Goal: Book appointment/travel/reservation

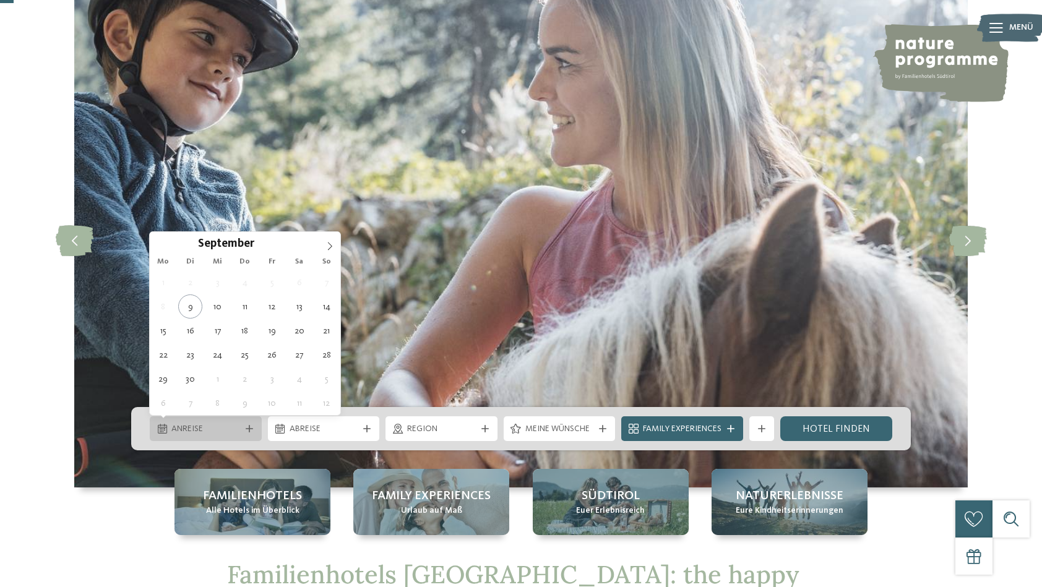
click at [261, 426] on div "Anreise" at bounding box center [206, 428] width 112 height 25
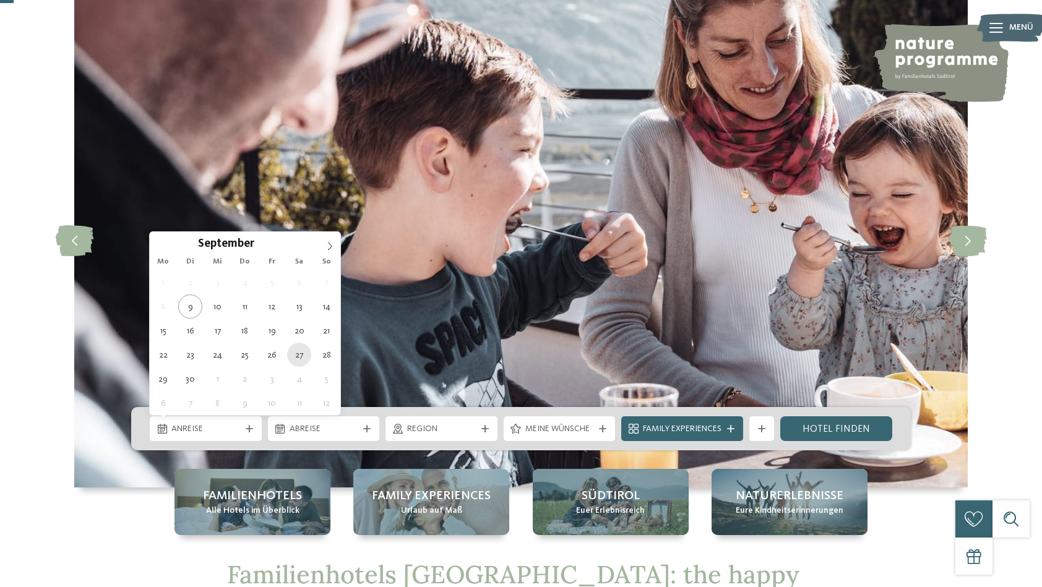
type div "[DATE]"
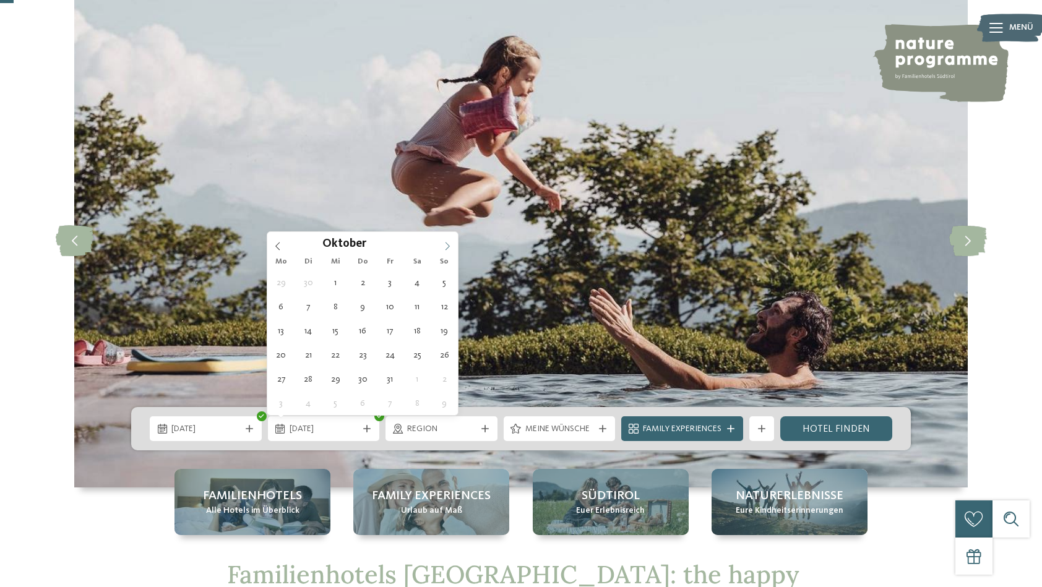
click at [446, 244] on icon at bounding box center [447, 246] width 9 height 9
type div "[DATE]"
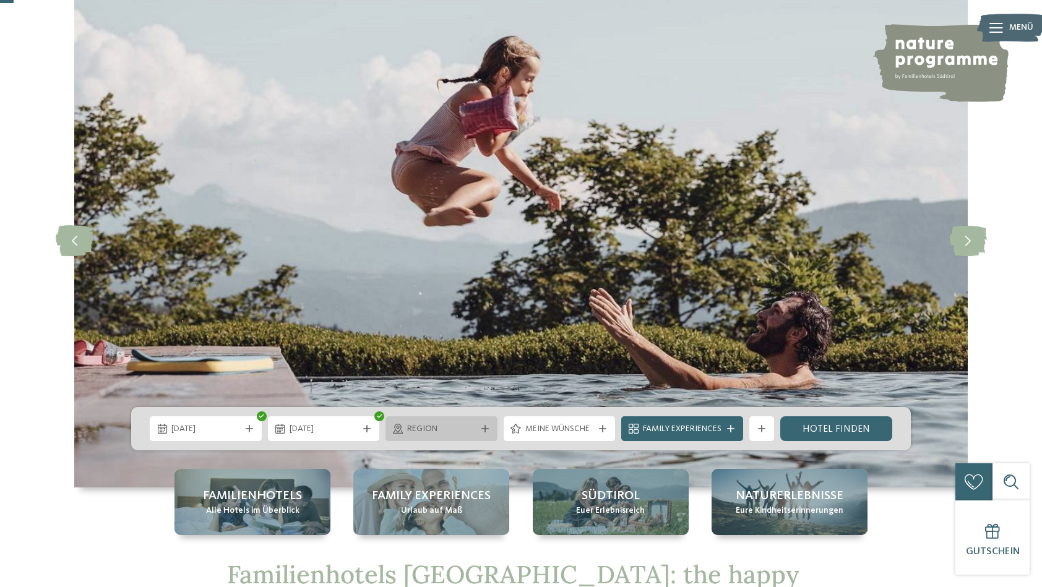
click at [489, 423] on div "Region" at bounding box center [441, 428] width 112 height 25
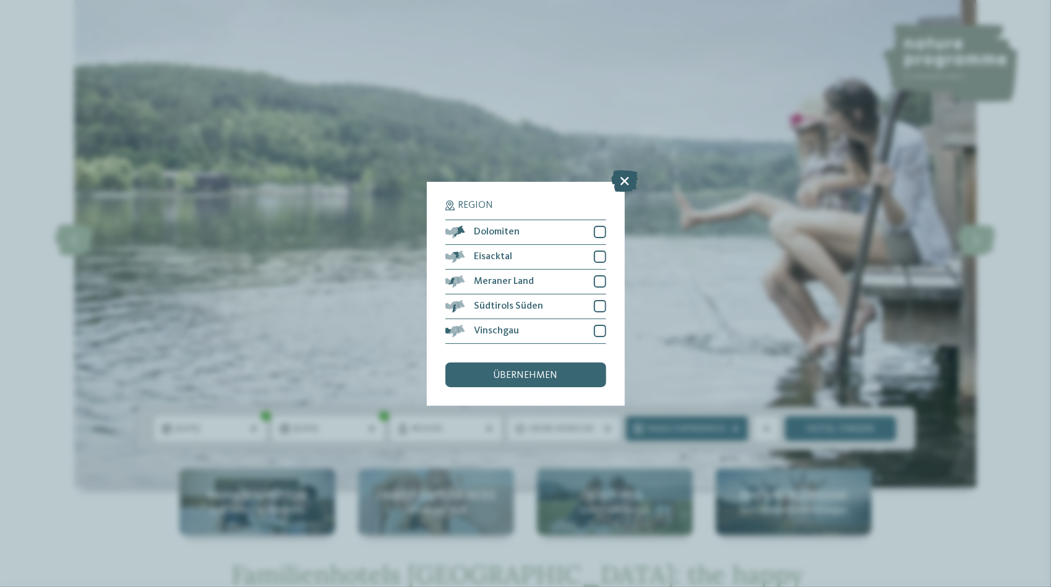
click at [621, 183] on icon at bounding box center [624, 181] width 27 height 22
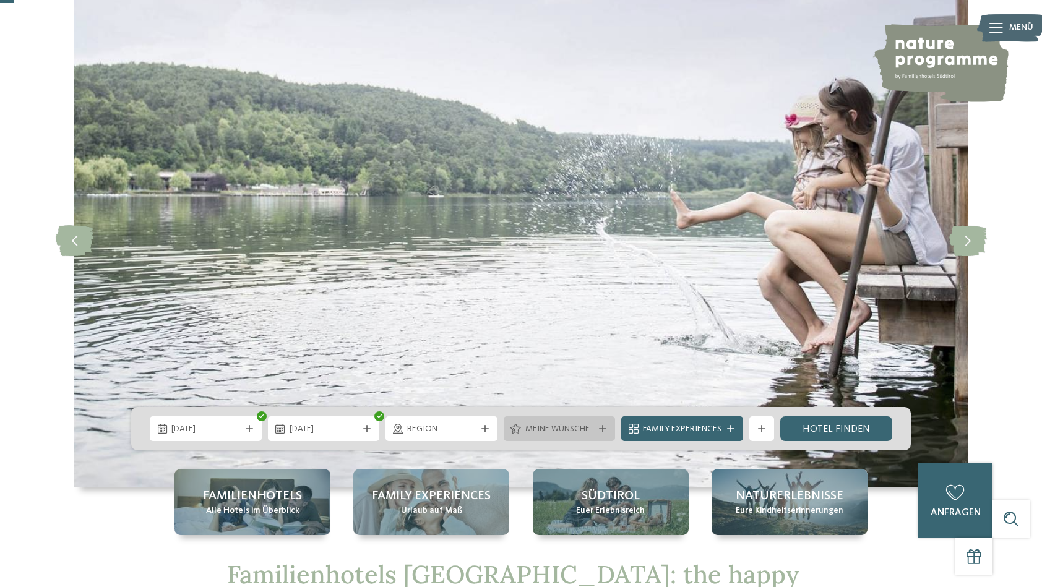
click at [594, 429] on div "Meine Wünsche" at bounding box center [559, 429] width 75 height 14
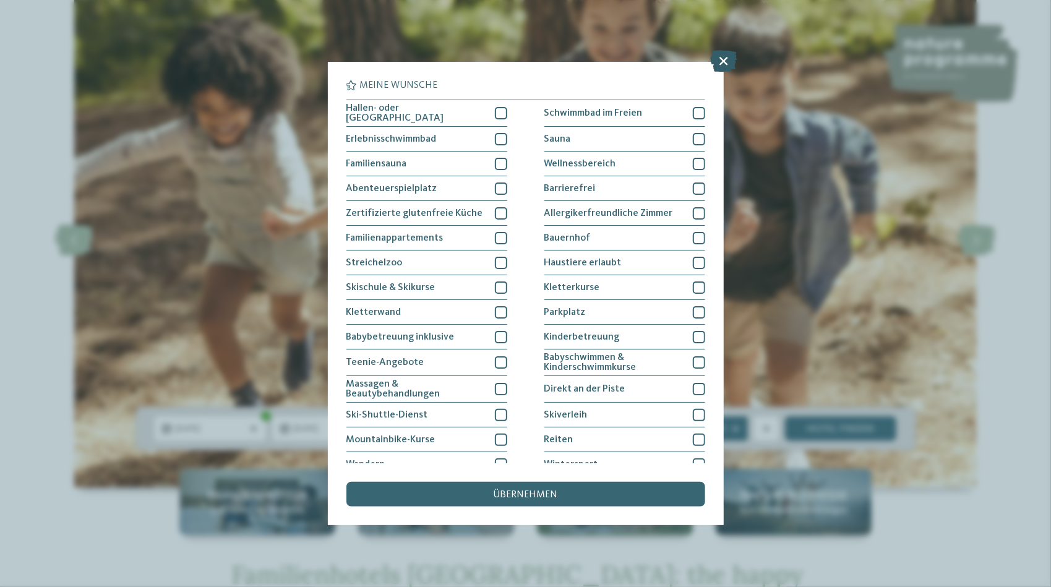
click at [725, 64] on icon at bounding box center [723, 62] width 27 height 22
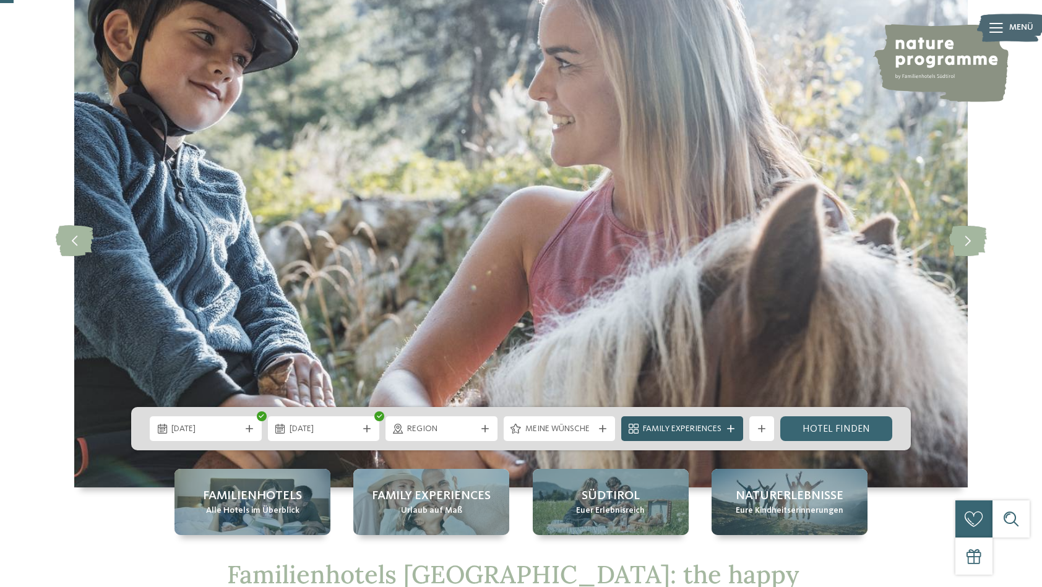
click at [725, 429] on div at bounding box center [730, 428] width 12 height 7
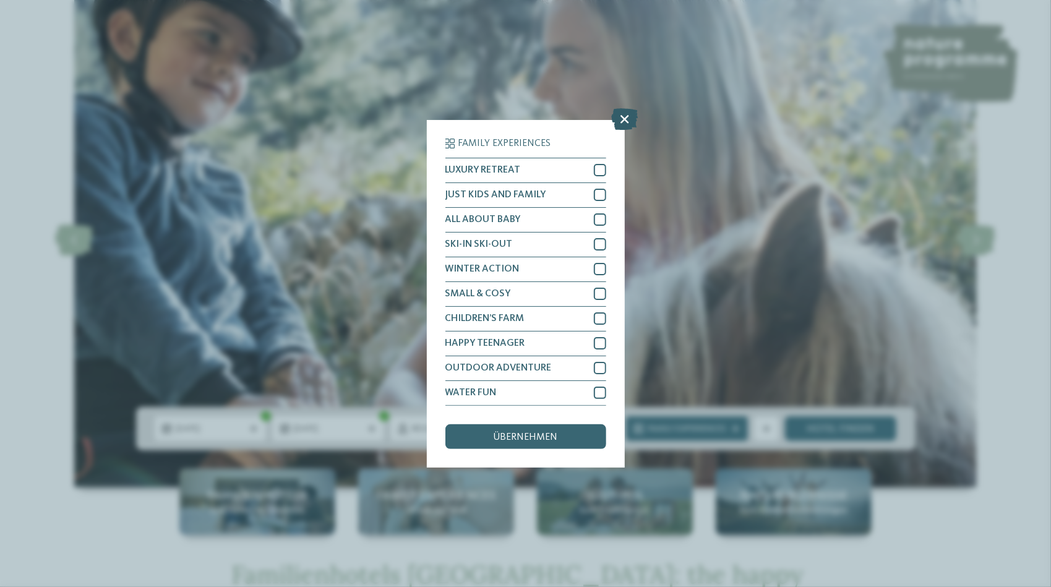
click at [622, 116] on icon at bounding box center [624, 119] width 27 height 22
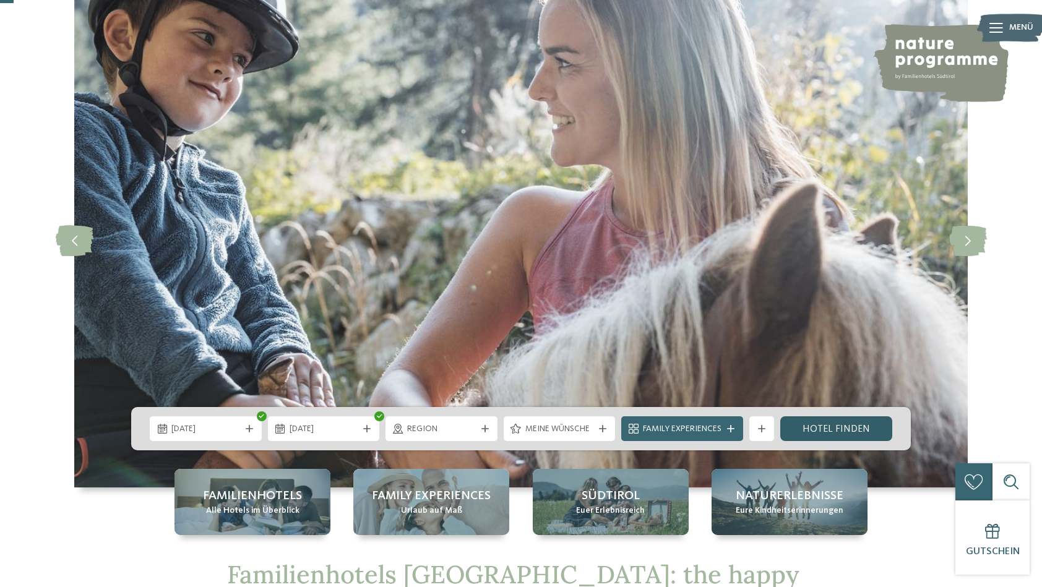
click at [844, 434] on link "Hotel finden" at bounding box center [836, 428] width 112 height 25
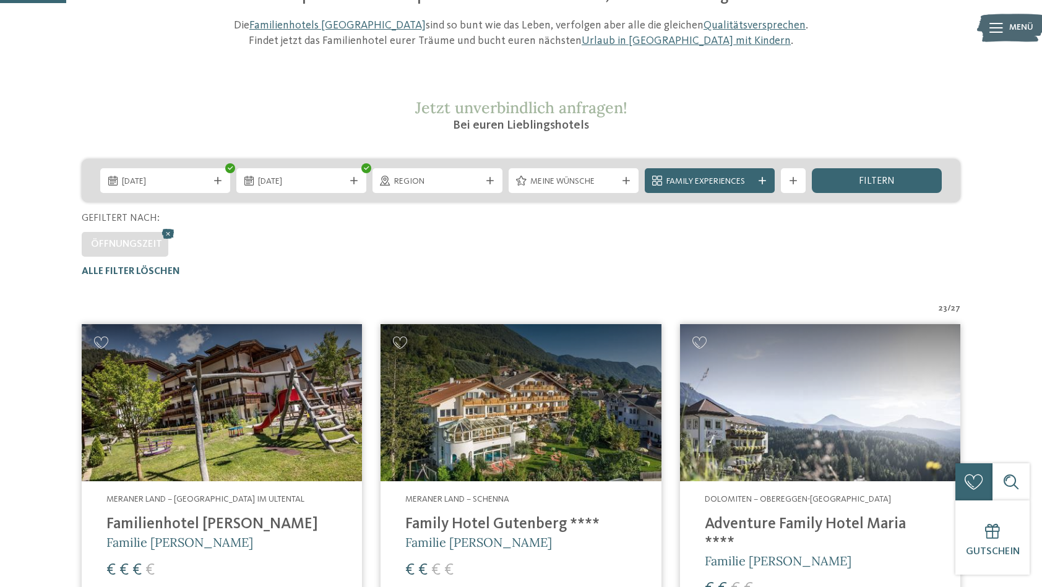
scroll to position [94, 0]
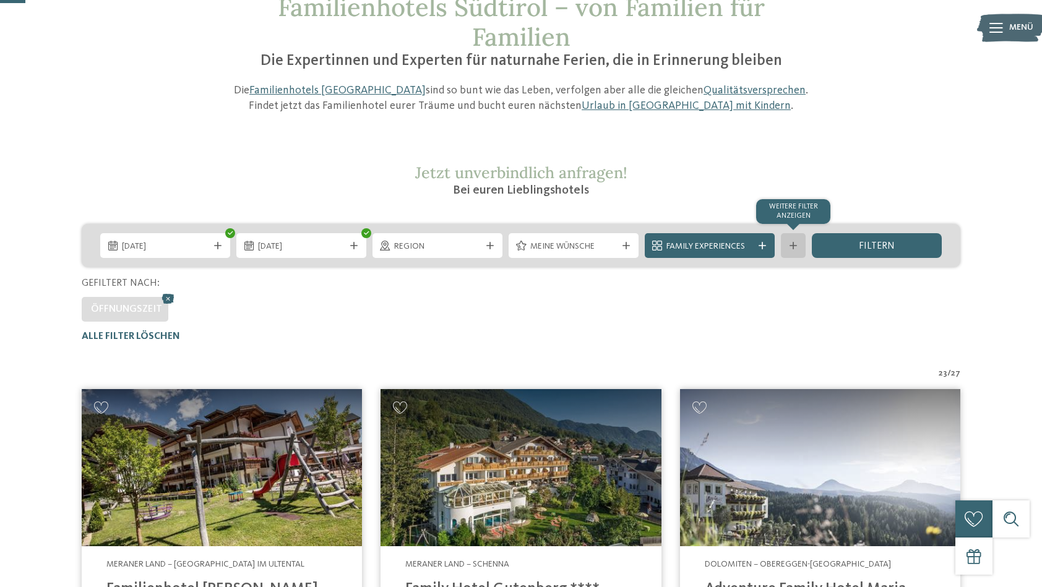
click at [789, 246] on div at bounding box center [793, 245] width 12 height 7
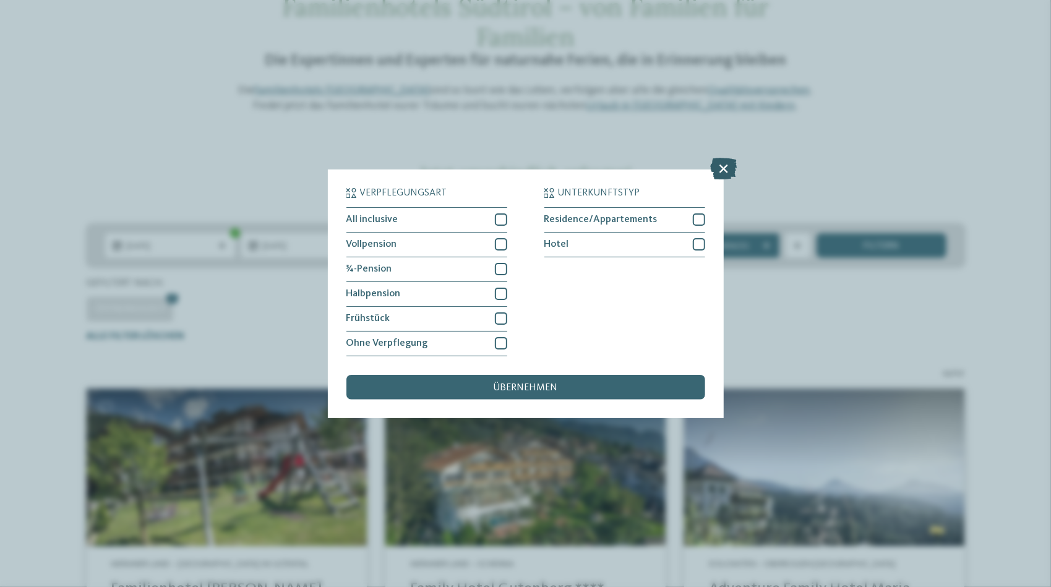
click at [729, 171] on icon at bounding box center [723, 169] width 27 height 22
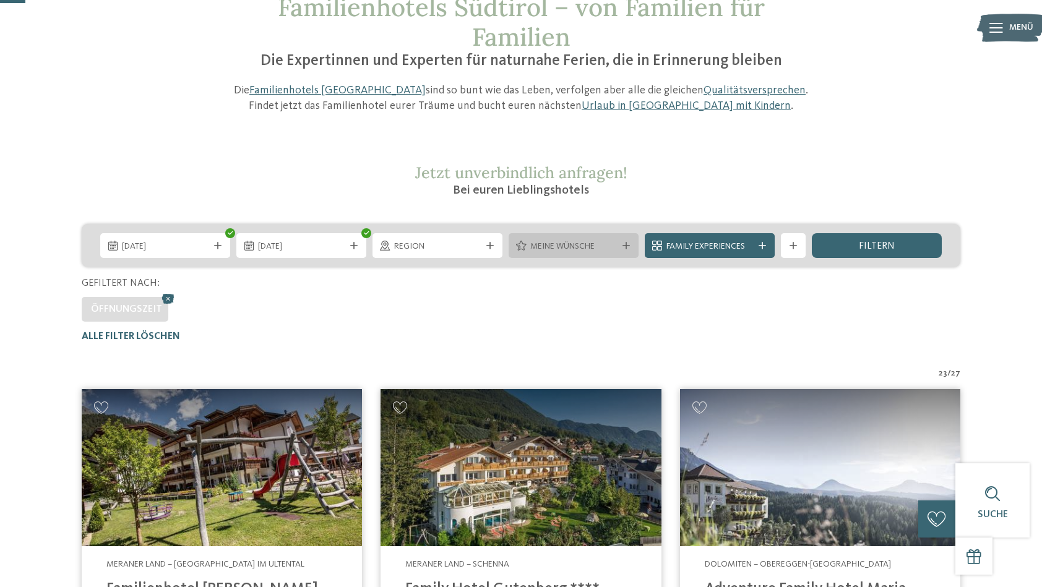
click at [620, 239] on div "Meine Wünsche" at bounding box center [573, 245] width 130 height 25
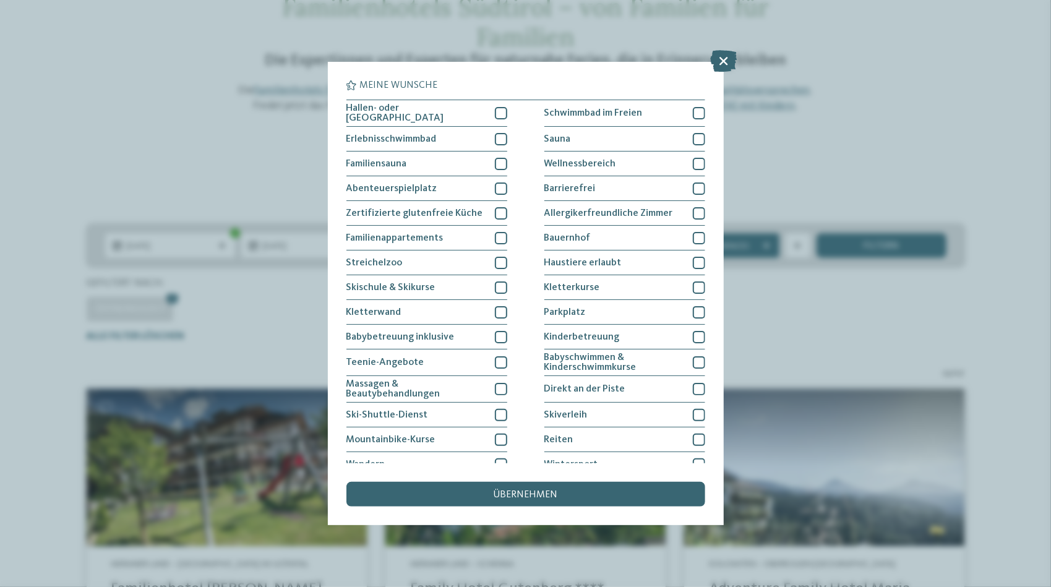
click at [807, 152] on div "Meine Wünsche Hallen- oder Schleusenbad Schwimmbad im Freien" at bounding box center [525, 293] width 1051 height 587
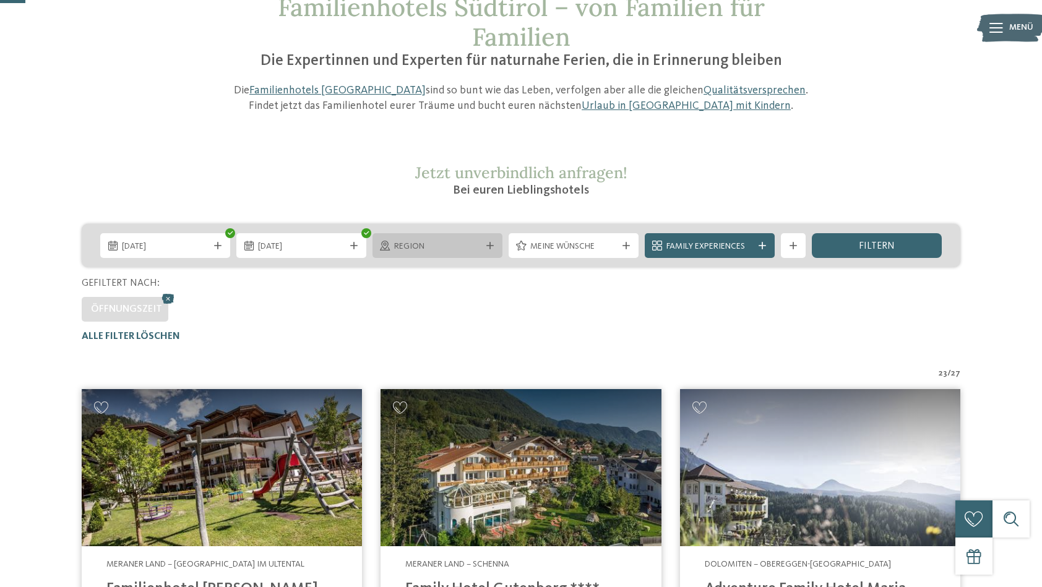
click at [476, 256] on div "Region" at bounding box center [437, 245] width 130 height 25
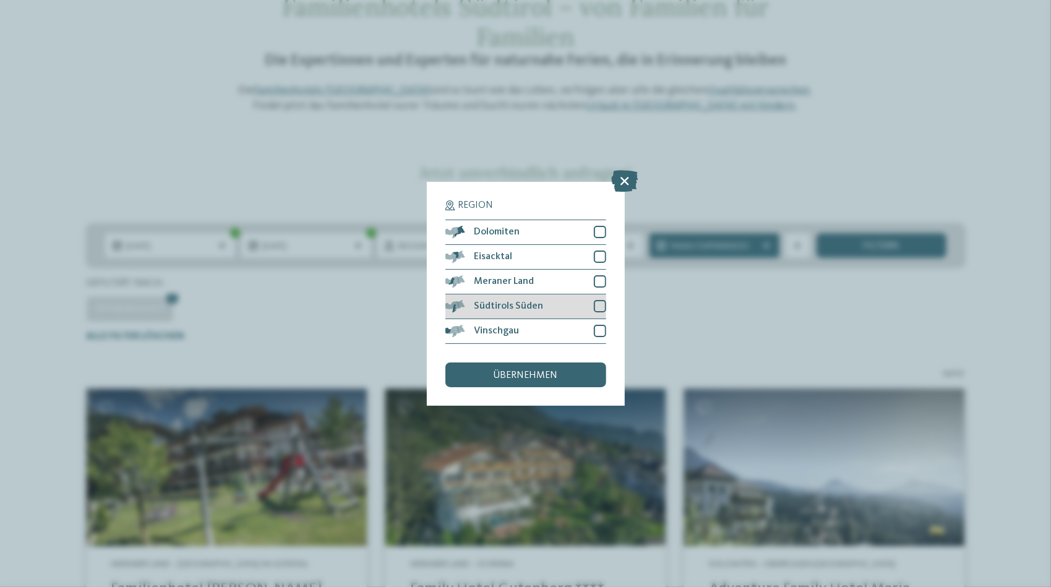
click at [604, 302] on div at bounding box center [600, 306] width 12 height 12
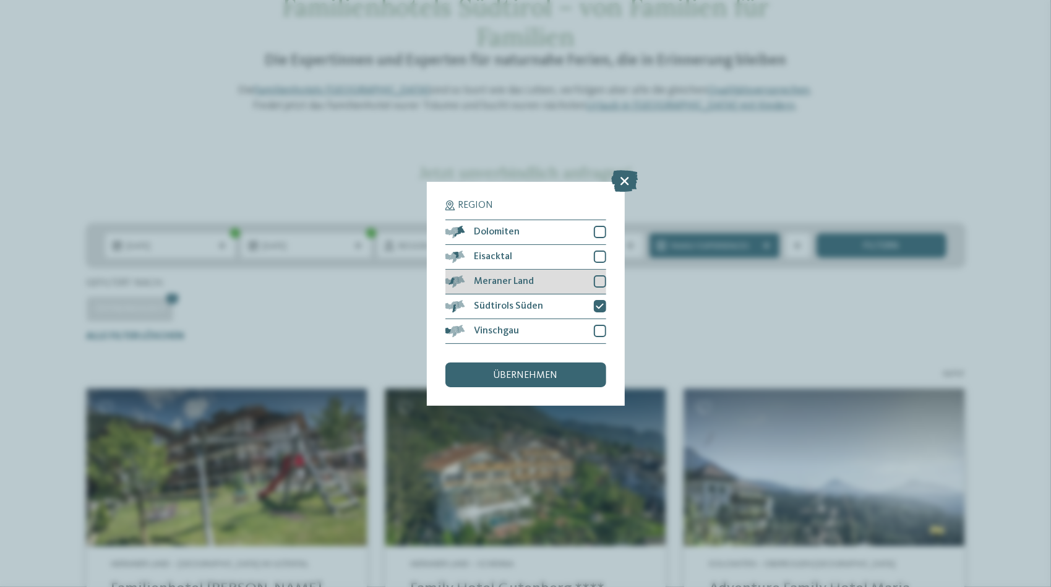
click at [602, 280] on div at bounding box center [600, 281] width 12 height 12
click at [588, 385] on div "übernehmen" at bounding box center [525, 374] width 161 height 25
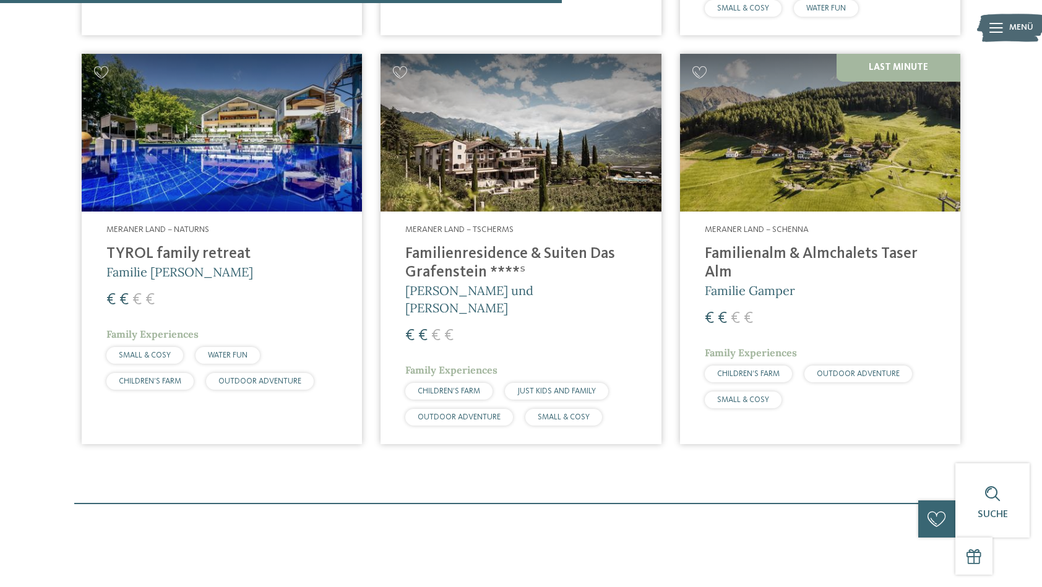
scroll to position [863, 0]
